Goal: Information Seeking & Learning: Find specific fact

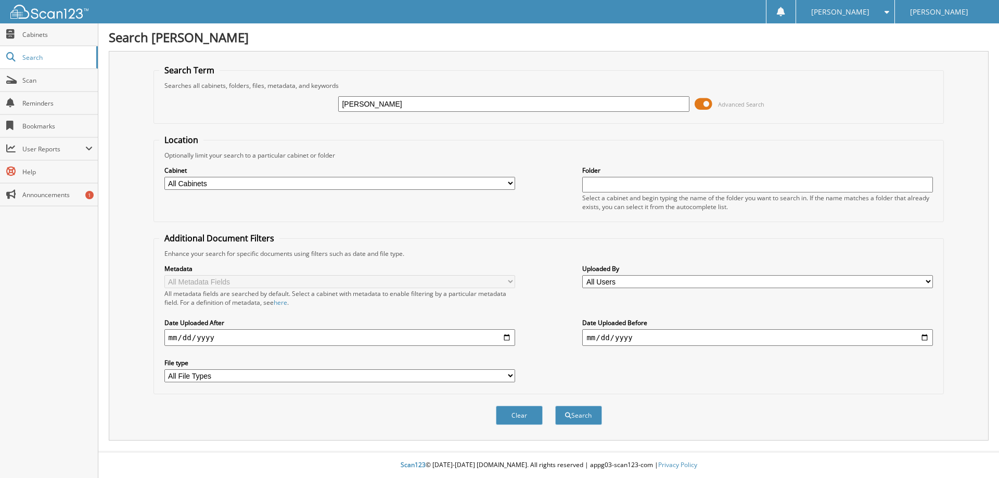
type input "[PERSON_NAME]"
click at [555, 406] on button "Search" at bounding box center [578, 415] width 47 height 19
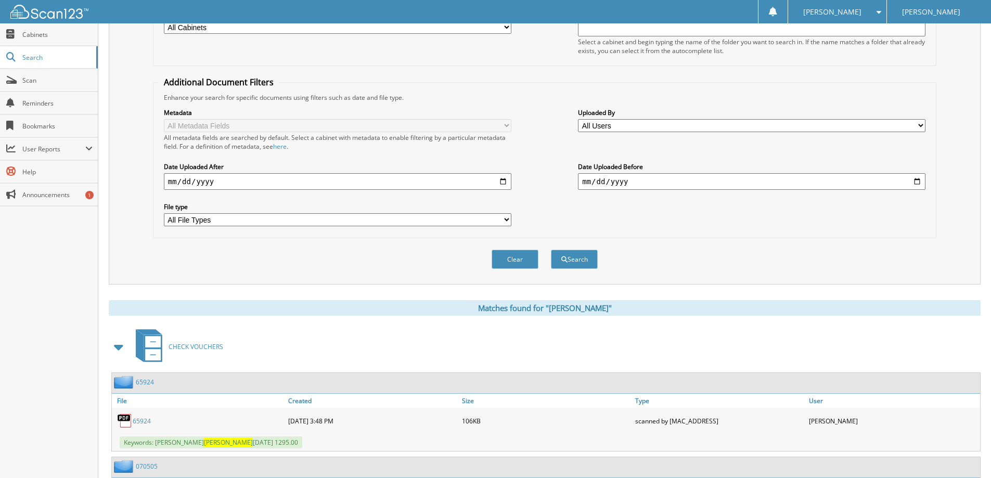
scroll to position [312, 0]
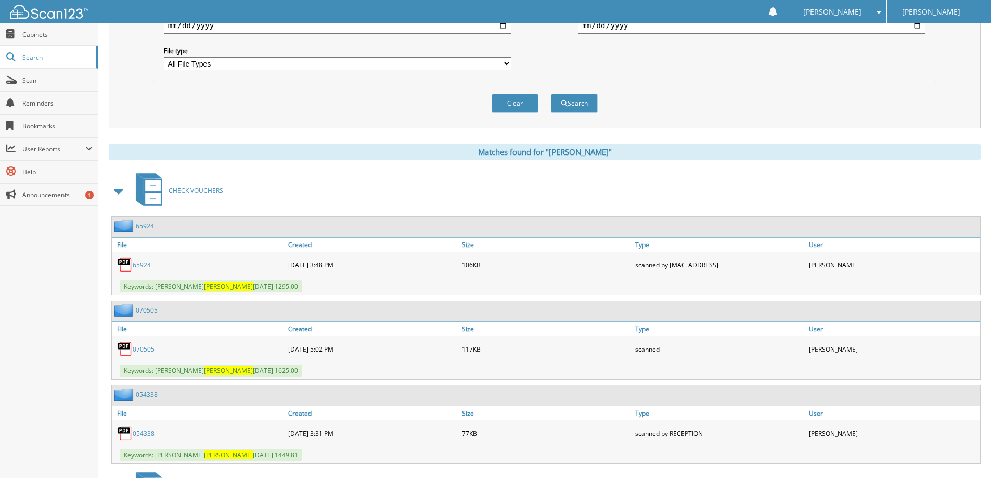
click at [115, 194] on span at bounding box center [119, 191] width 15 height 19
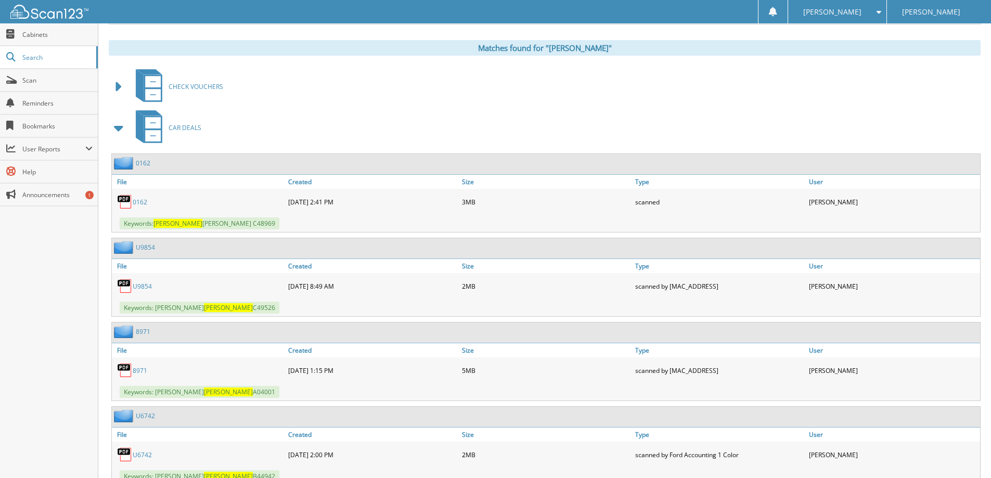
scroll to position [468, 0]
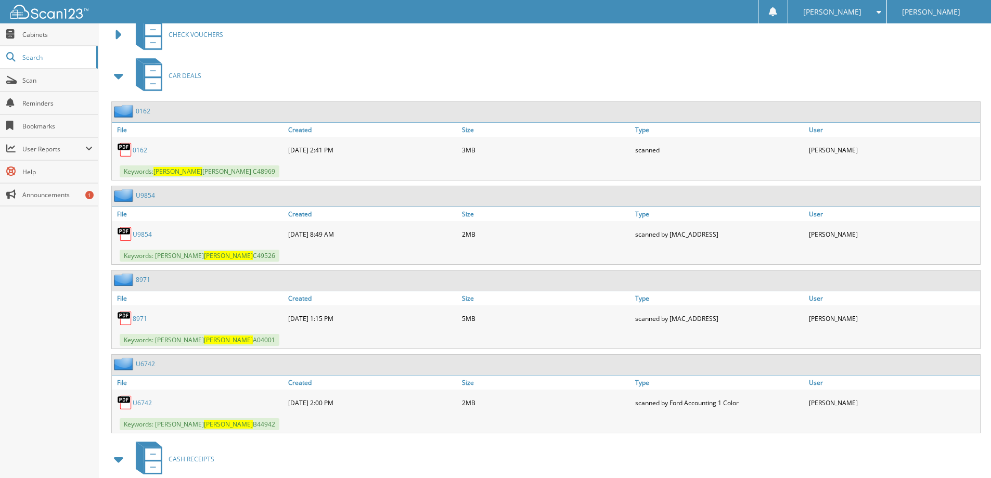
click at [140, 317] on link "8971" at bounding box center [140, 318] width 15 height 9
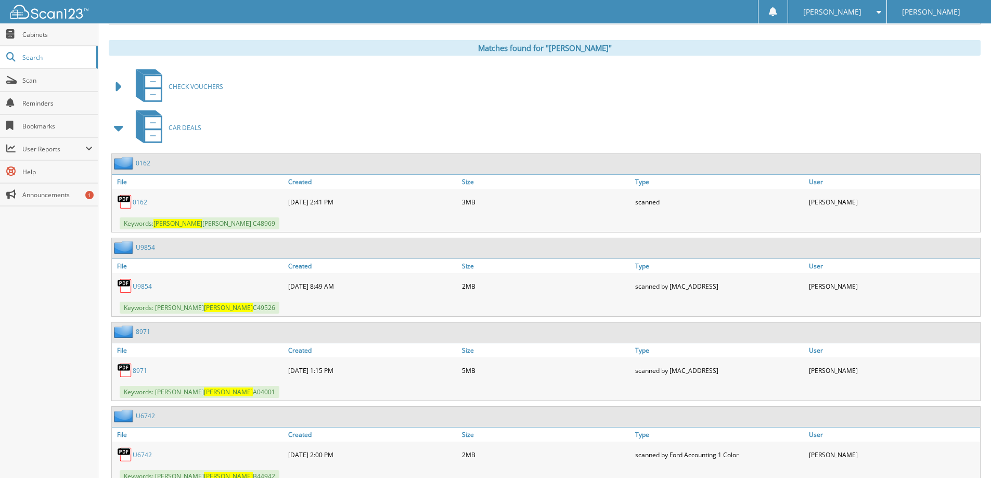
click at [137, 286] on link "U9854" at bounding box center [142, 286] width 19 height 9
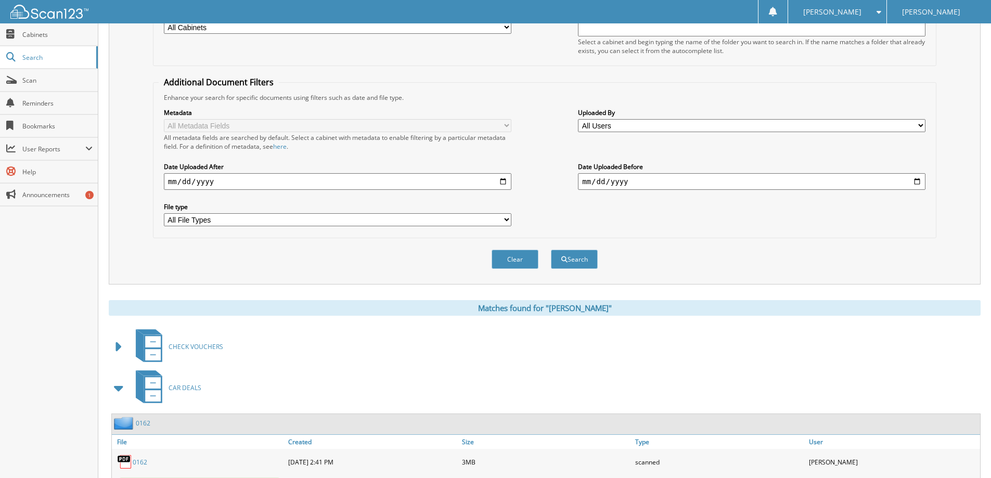
scroll to position [0, 0]
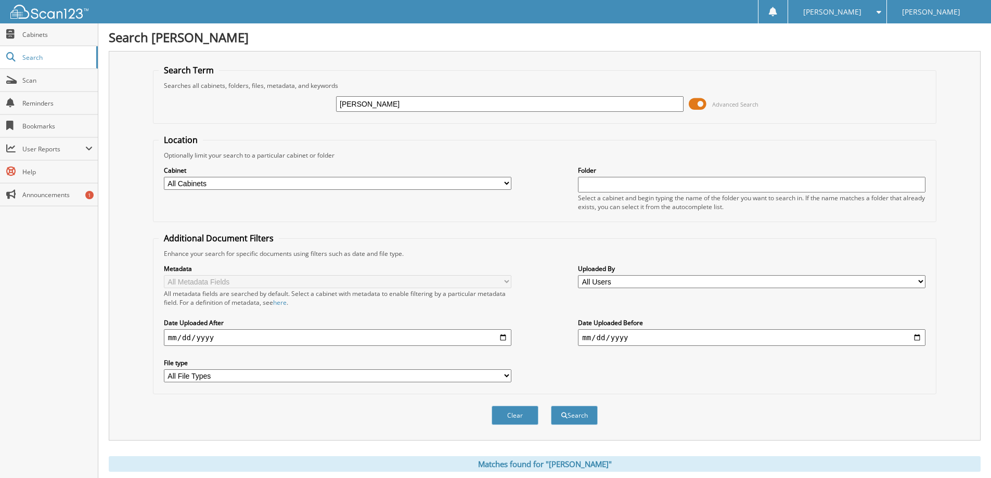
drag, startPoint x: 389, startPoint y: 101, endPoint x: 337, endPoint y: 95, distance: 52.5
click at [337, 95] on div "Kirby Advanced Search" at bounding box center [545, 104] width 772 height 28
type input "[PERSON_NAME]"
click at [551, 406] on button "Search" at bounding box center [574, 415] width 47 height 19
click at [696, 102] on span at bounding box center [698, 104] width 18 height 16
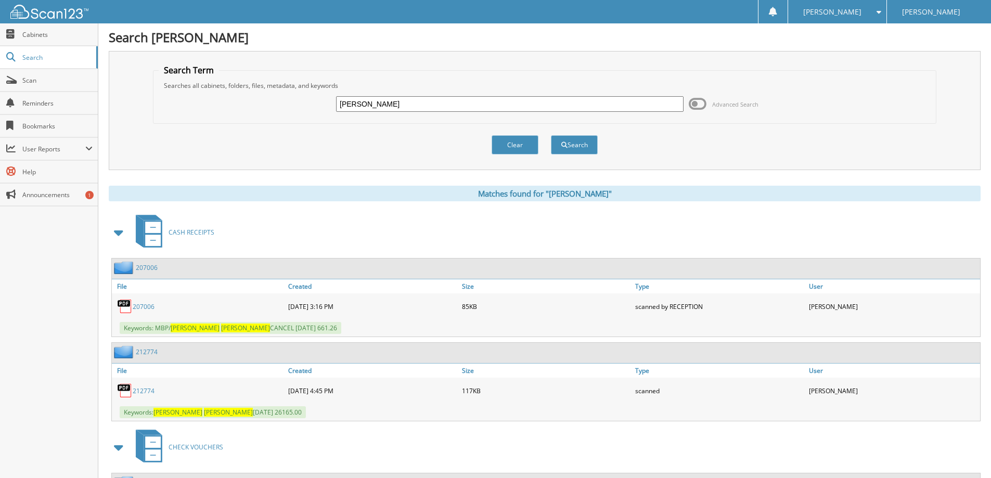
scroll to position [104, 0]
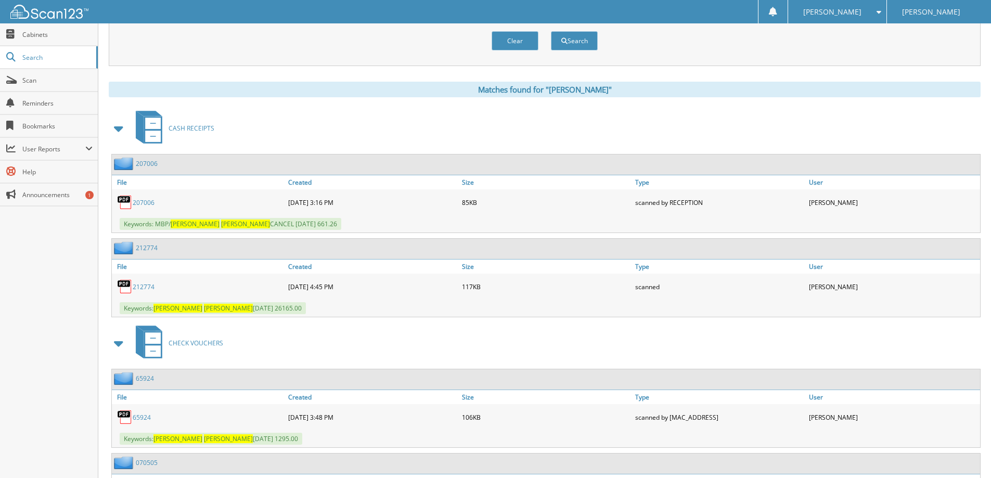
click at [121, 126] on span at bounding box center [119, 128] width 15 height 19
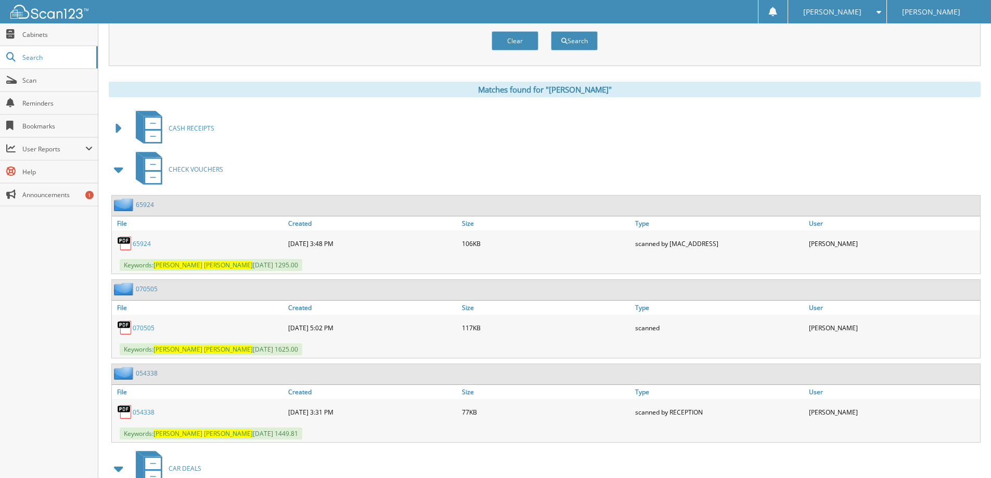
click at [126, 171] on span at bounding box center [119, 169] width 21 height 25
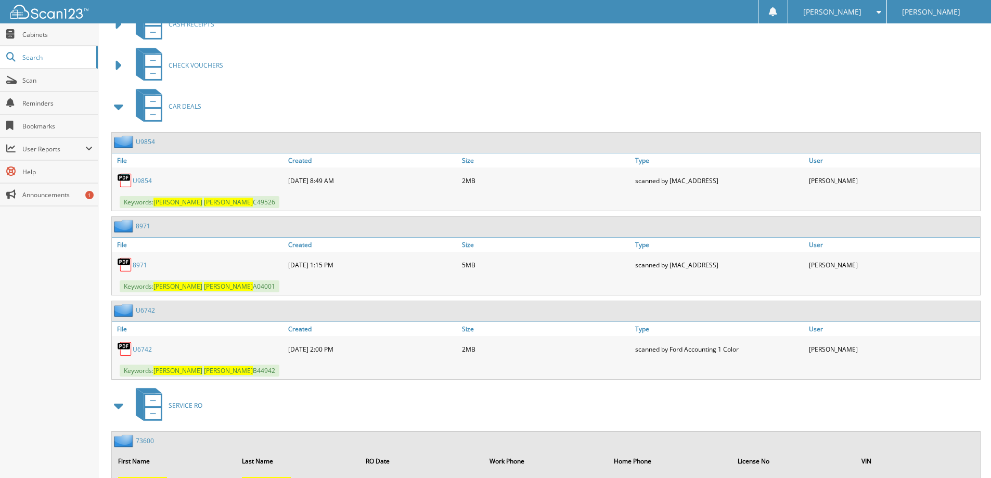
scroll to position [260, 0]
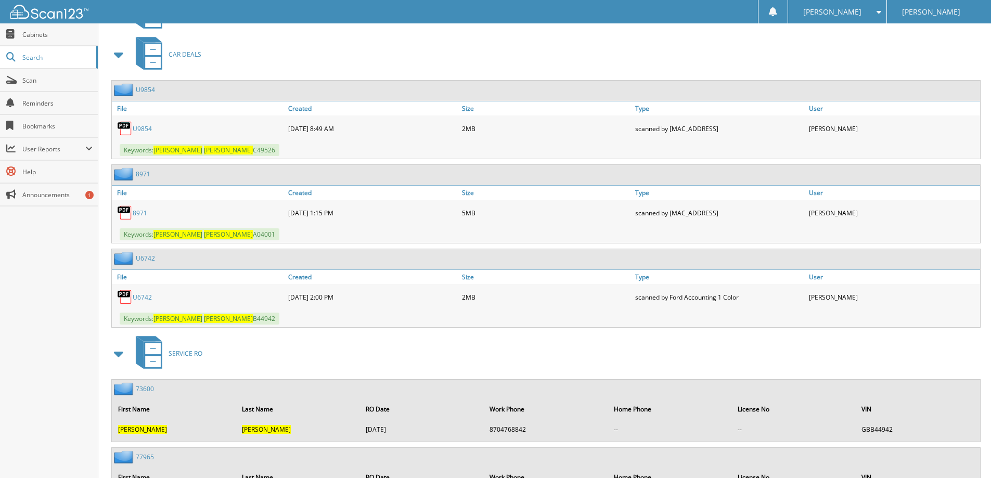
click at [137, 215] on link "8971" at bounding box center [140, 213] width 15 height 9
click at [145, 294] on link "U6742" at bounding box center [142, 297] width 19 height 9
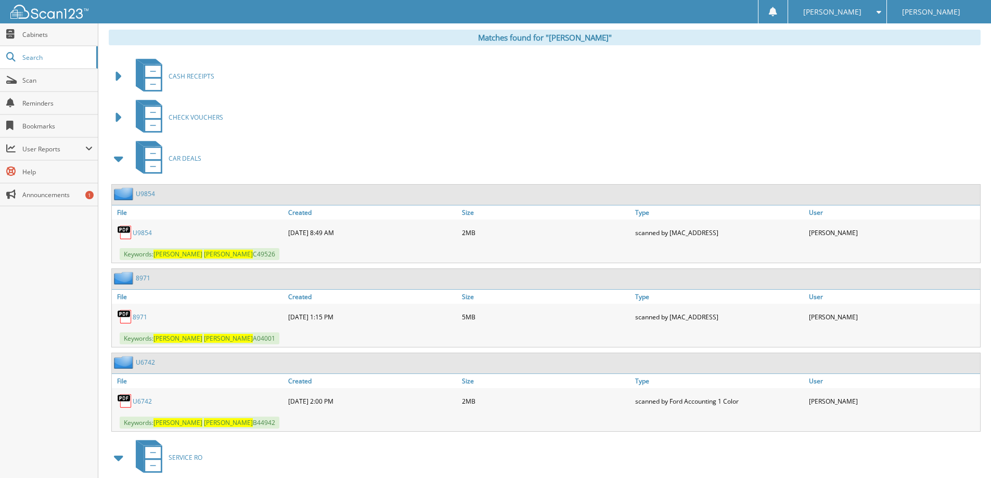
click at [144, 232] on link "U9854" at bounding box center [142, 232] width 19 height 9
